Goal: Navigation & Orientation: Find specific page/section

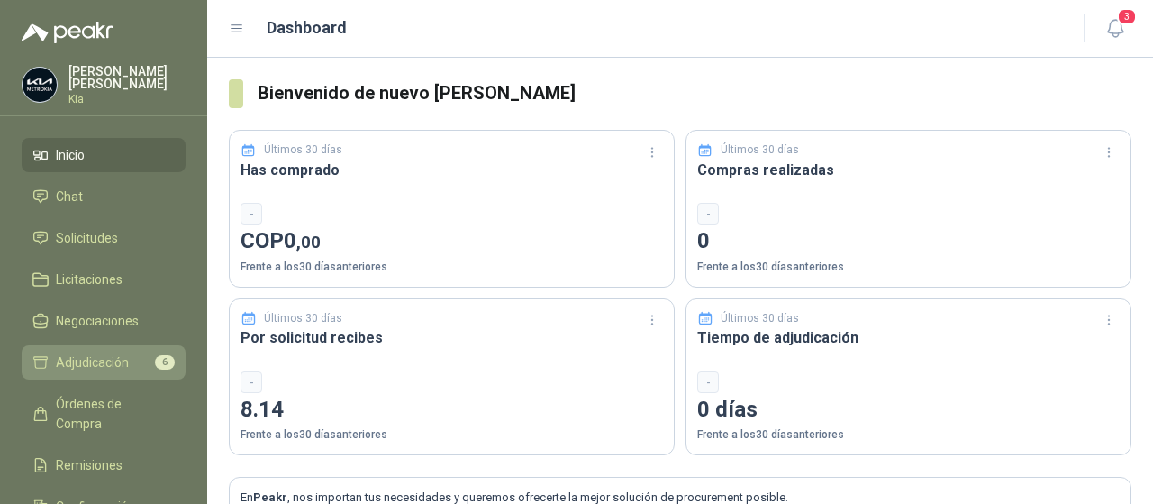
click at [83, 367] on span "Adjudicación" at bounding box center [92, 362] width 73 height 20
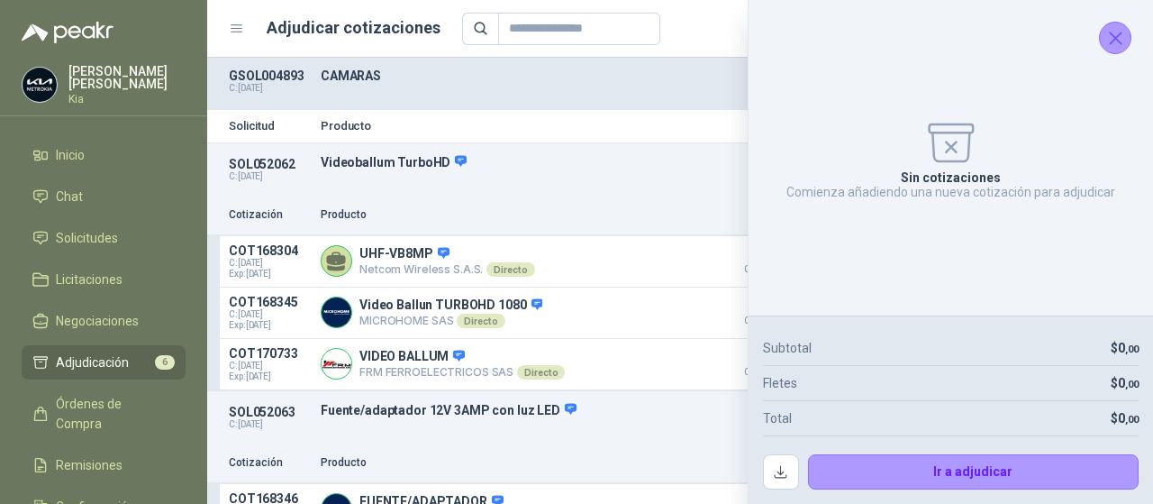
click at [1115, 39] on icon "Cerrar" at bounding box center [1116, 38] width 12 height 12
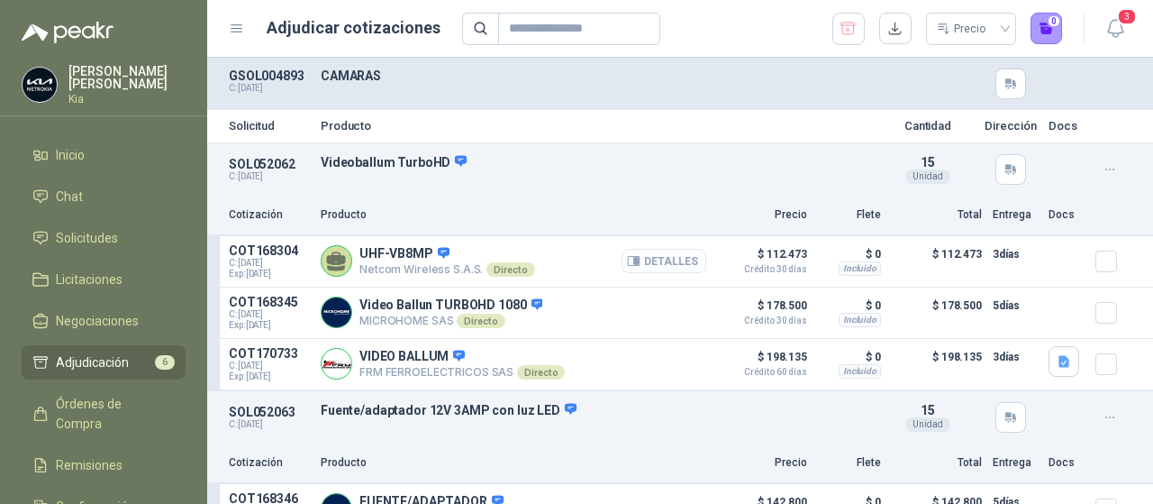
click at [646, 262] on button "Detalles" at bounding box center [664, 261] width 85 height 24
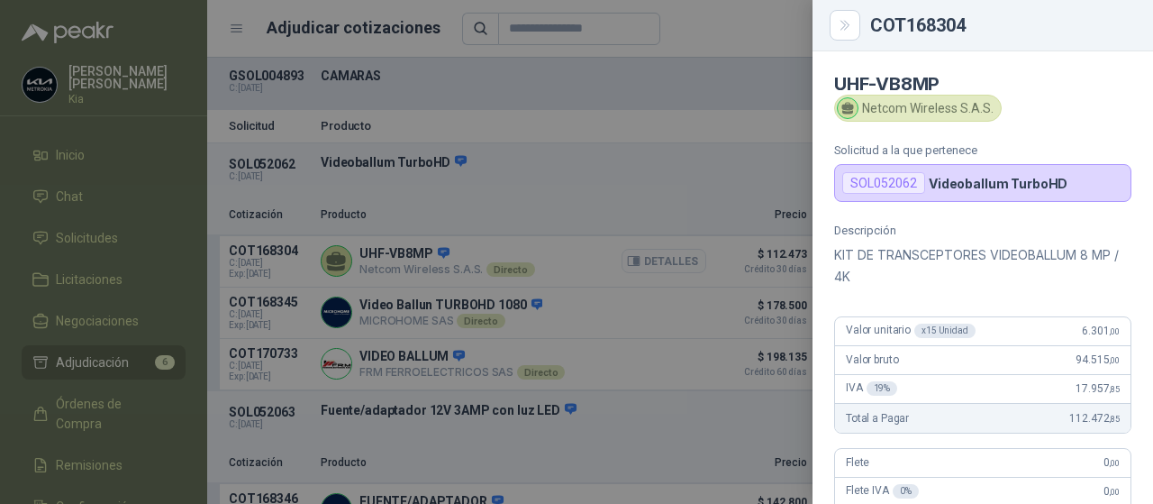
scroll to position [440, 0]
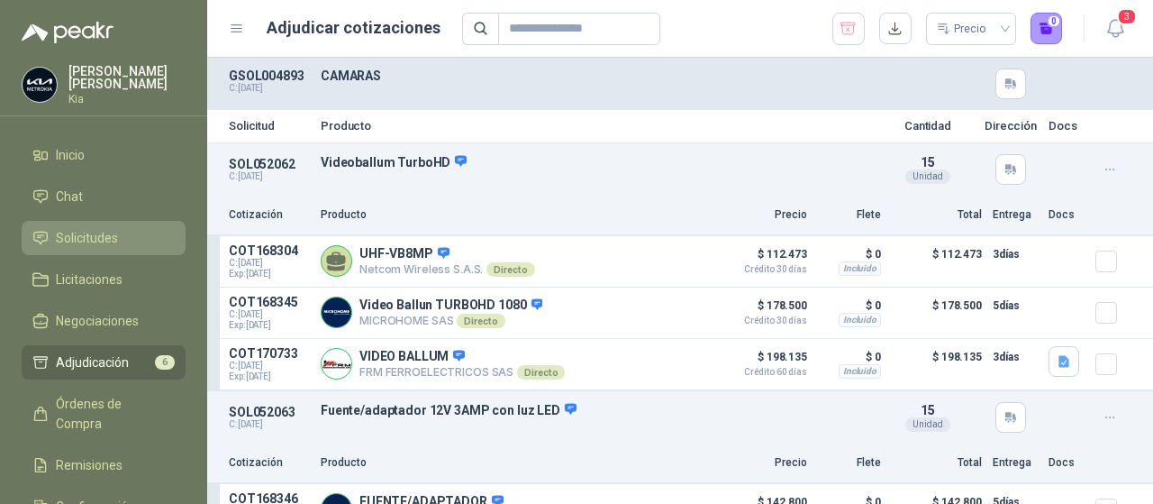
click at [123, 243] on li "Solicitudes" at bounding box center [103, 238] width 142 height 20
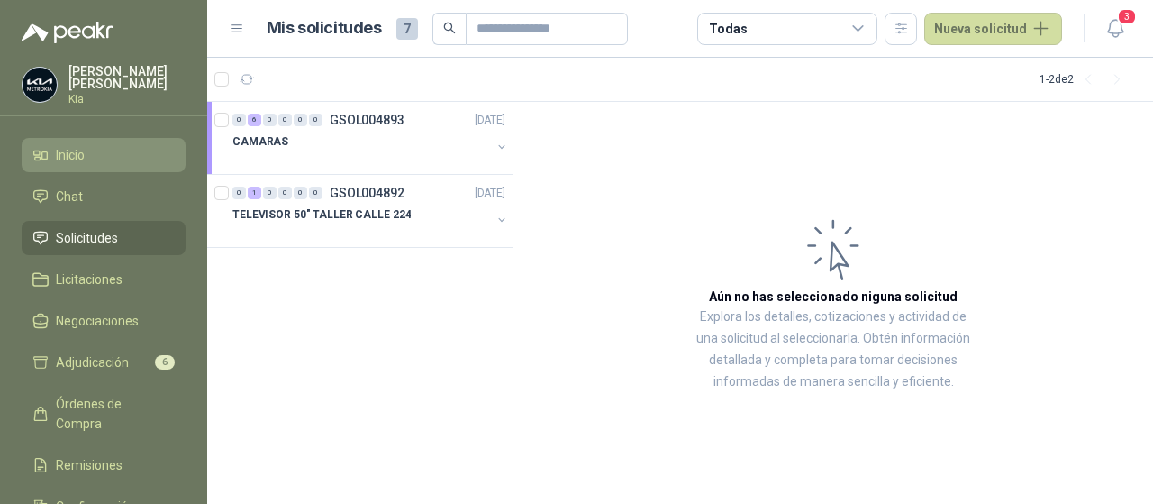
click at [74, 152] on span "Inicio" at bounding box center [70, 155] width 29 height 20
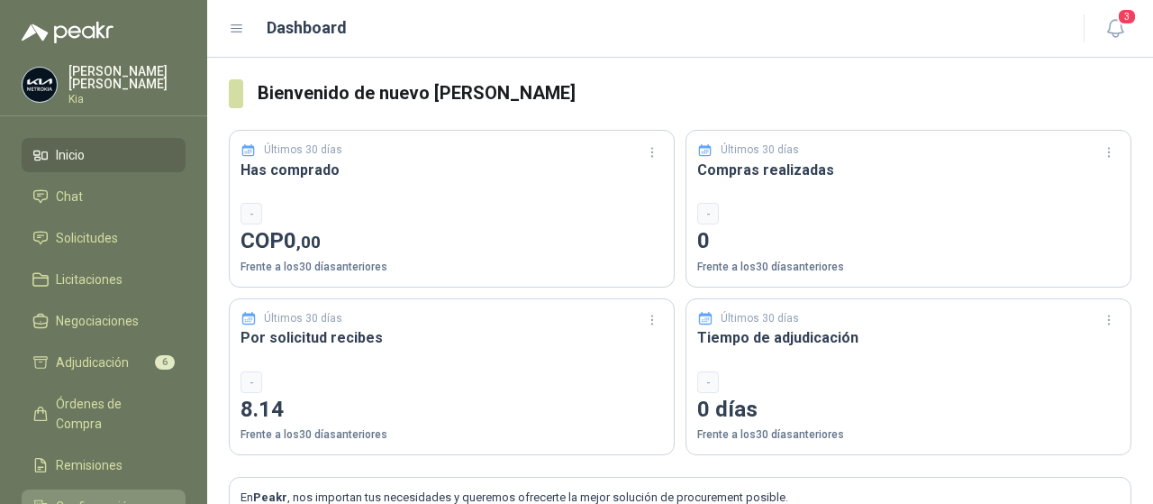
click at [106, 496] on span "Configuración" at bounding box center [95, 506] width 79 height 20
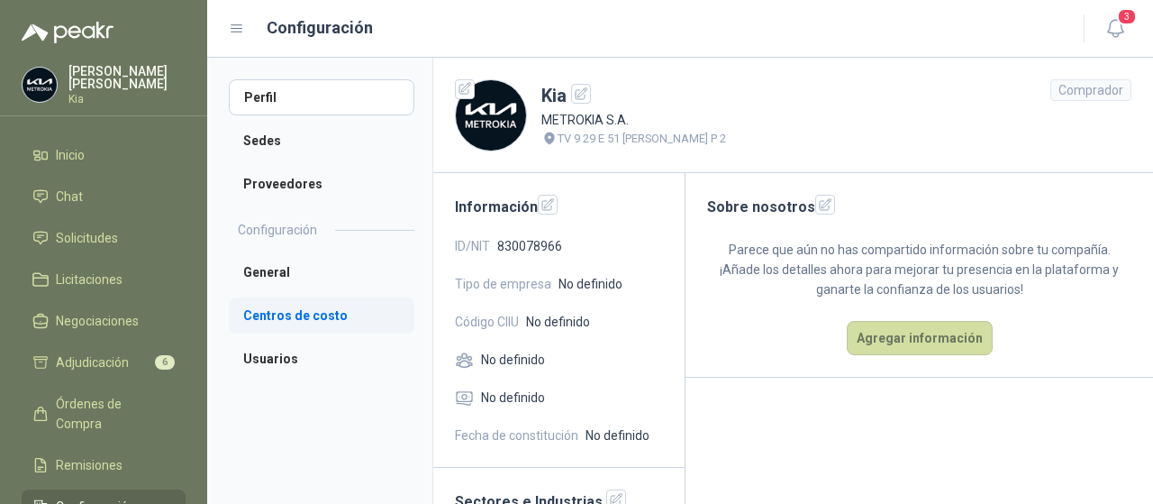
click at [304, 319] on li "Centros de costo" at bounding box center [322, 315] width 186 height 36
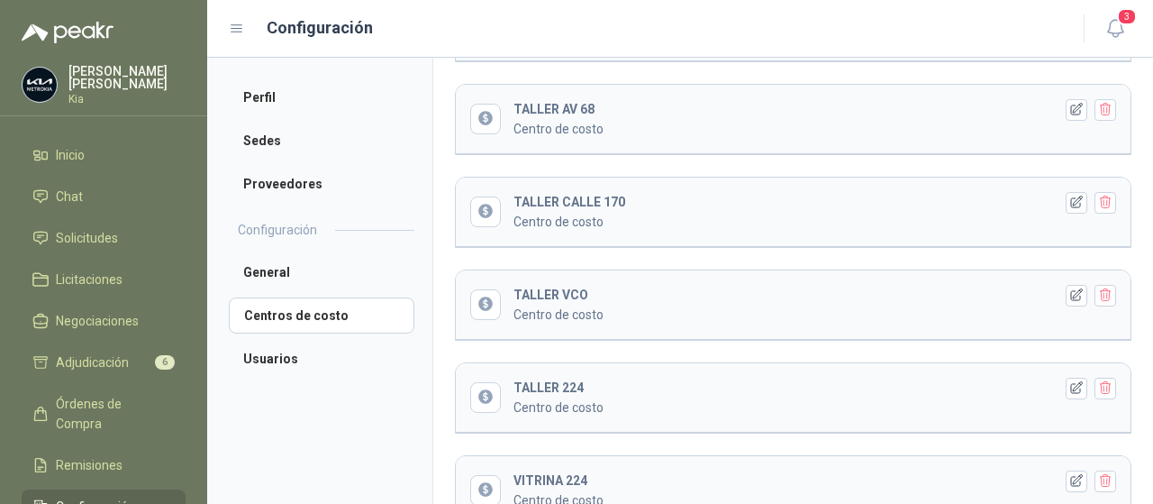
scroll to position [1171, 0]
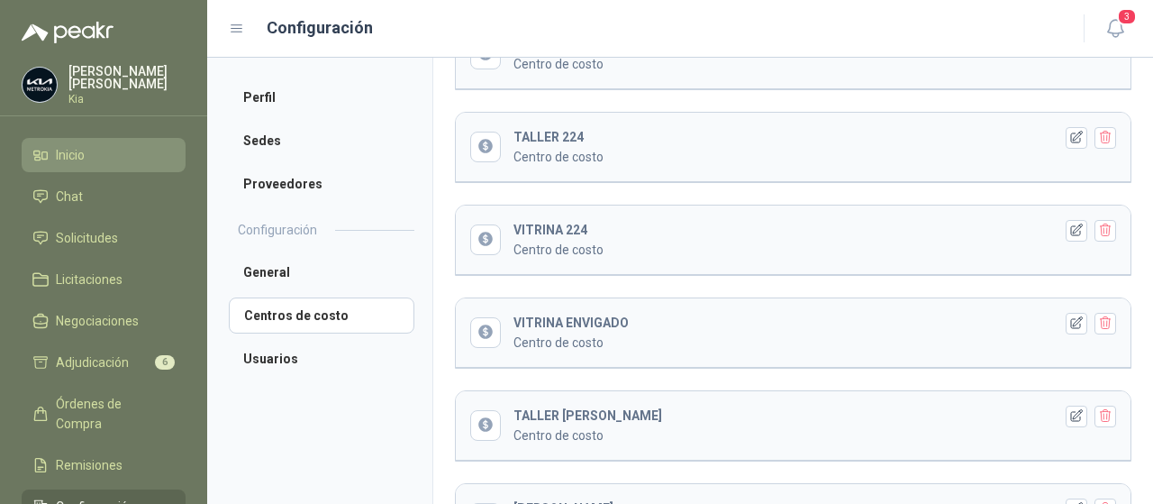
click at [74, 159] on span "Inicio" at bounding box center [70, 155] width 29 height 20
